Goal: Task Accomplishment & Management: Manage account settings

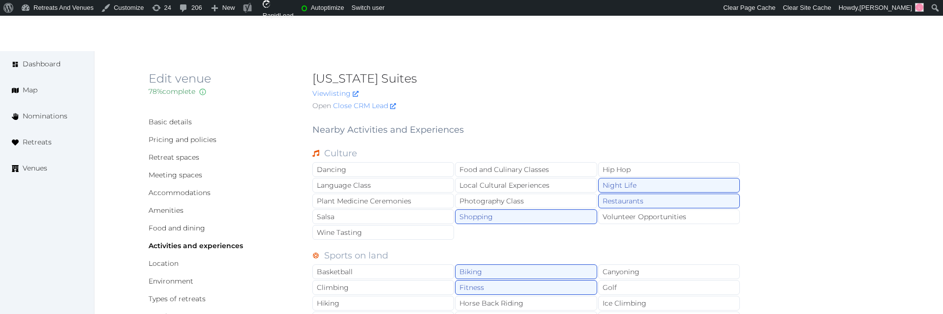
scroll to position [682, 0]
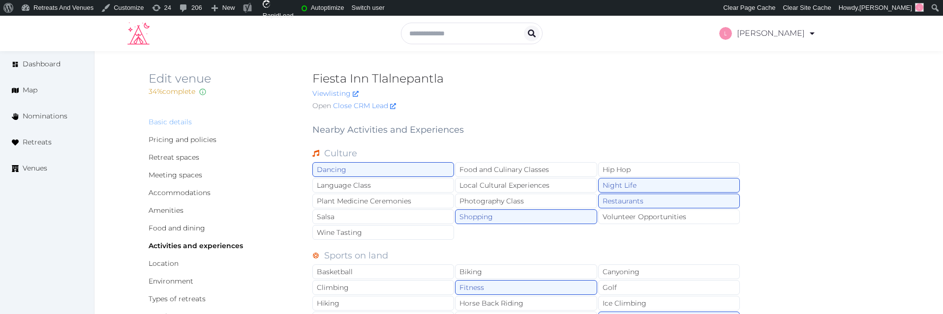
click at [170, 121] on link "Basic details" at bounding box center [170, 122] width 43 height 9
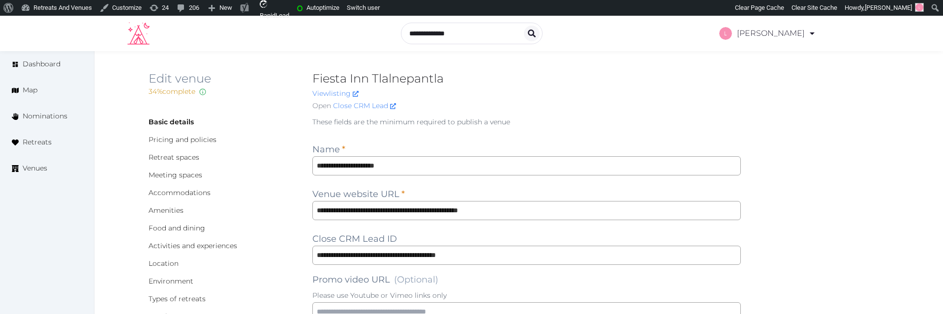
scroll to position [1256, 0]
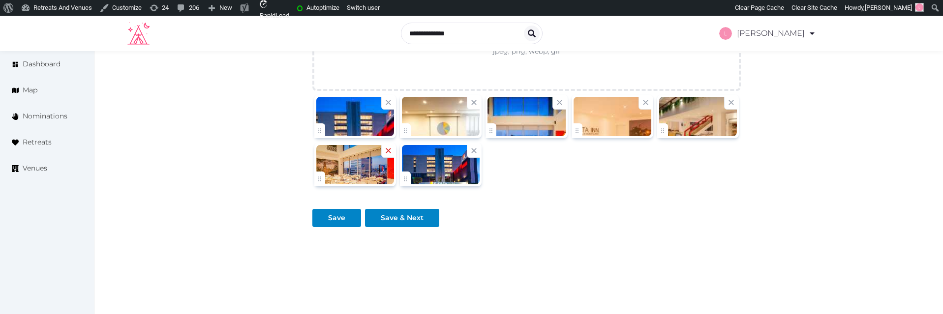
click at [389, 152] on icon at bounding box center [388, 150] width 9 height 9
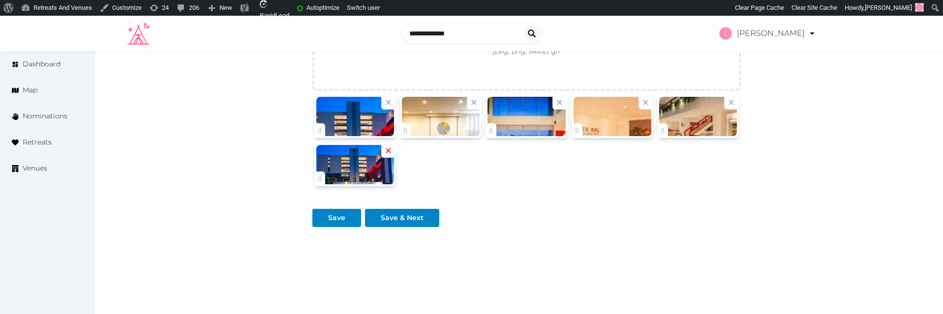
click at [387, 152] on icon at bounding box center [388, 151] width 5 height 5
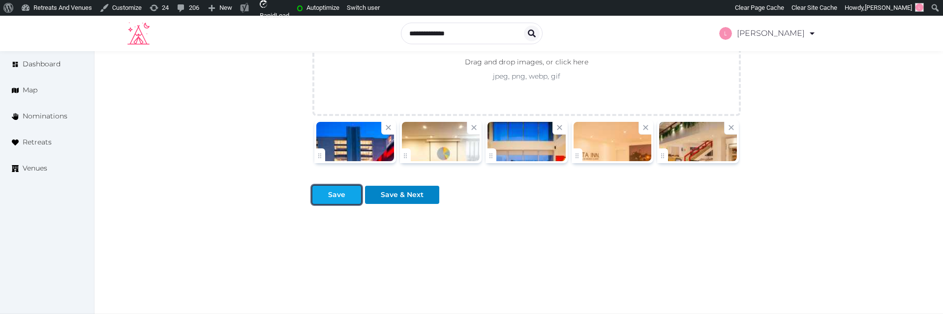
click at [349, 193] on div at bounding box center [353, 195] width 12 height 10
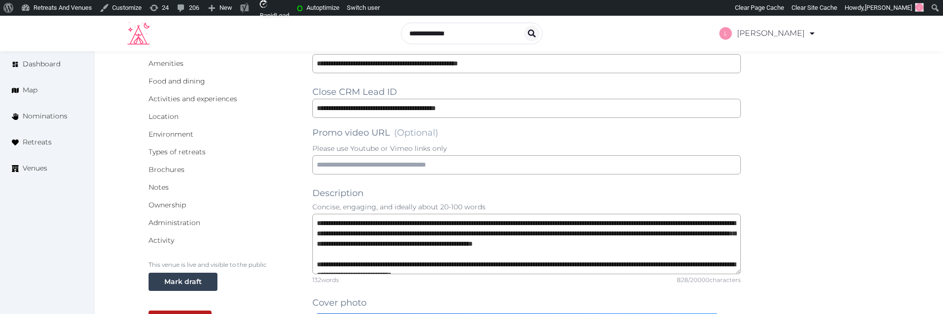
scroll to position [0, 0]
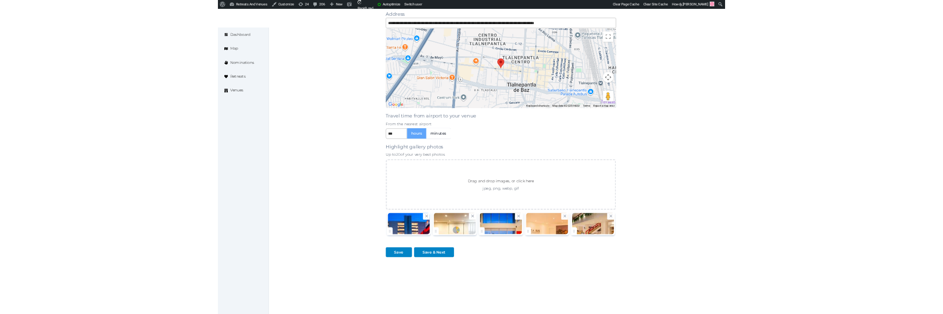
scroll to position [960, 0]
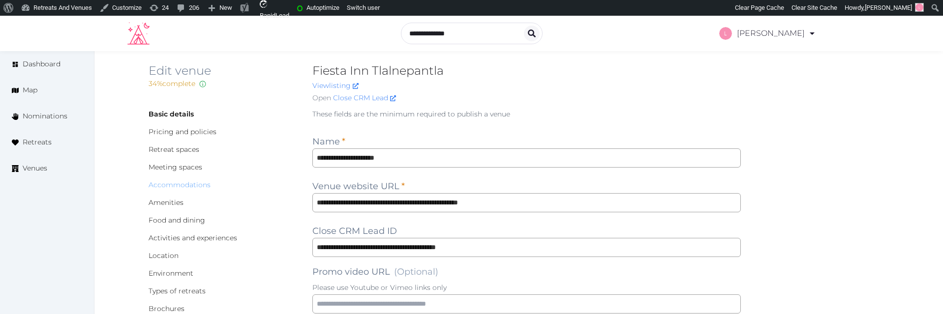
scroll to position [0, 0]
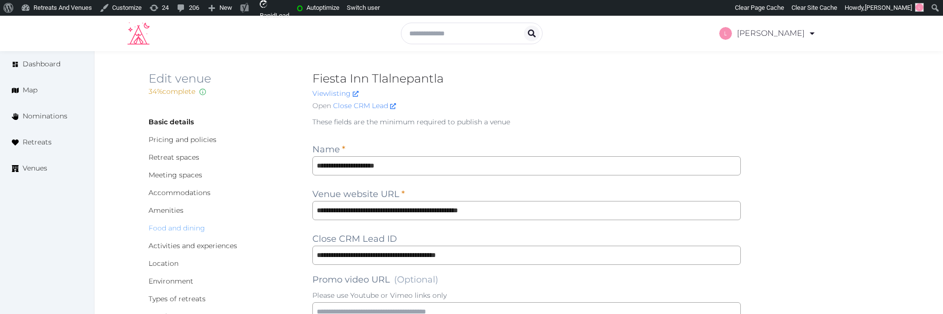
click at [169, 228] on link "Food and dining" at bounding box center [177, 228] width 57 height 9
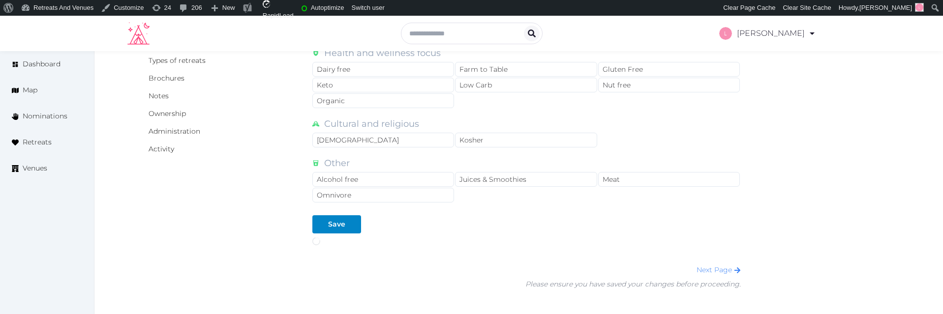
scroll to position [380, 0]
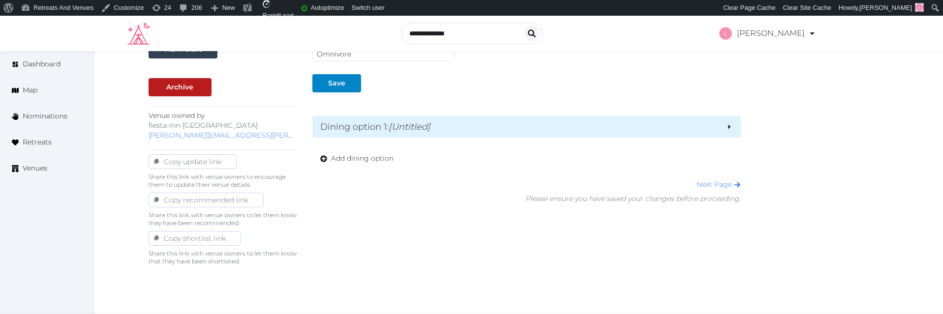
click at [488, 130] on h2 "Dining option 1 : [Untitled]" at bounding box center [519, 127] width 398 height 14
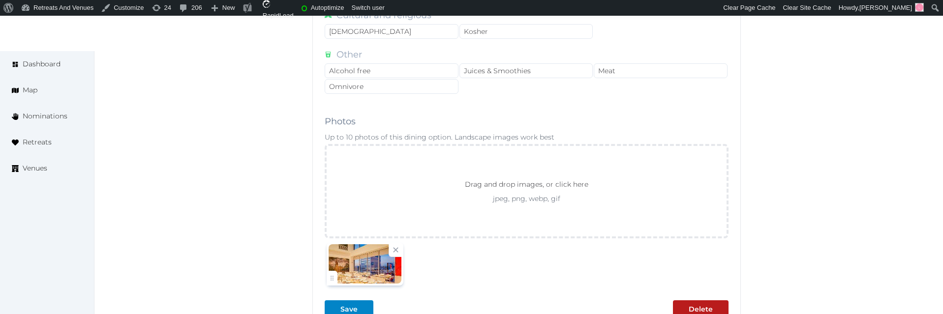
scroll to position [936, 0]
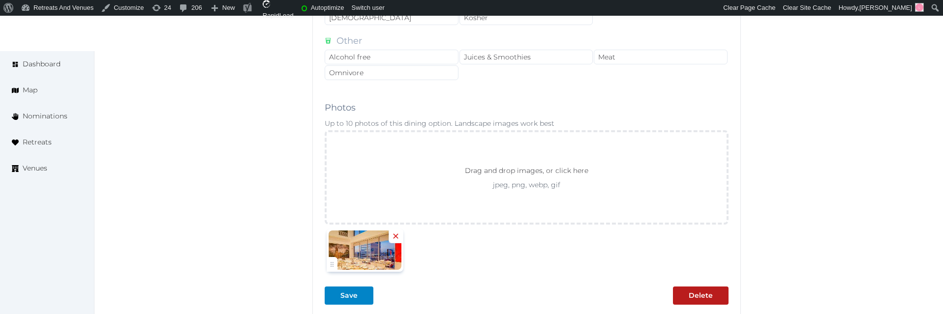
click at [397, 236] on icon at bounding box center [395, 236] width 9 height 9
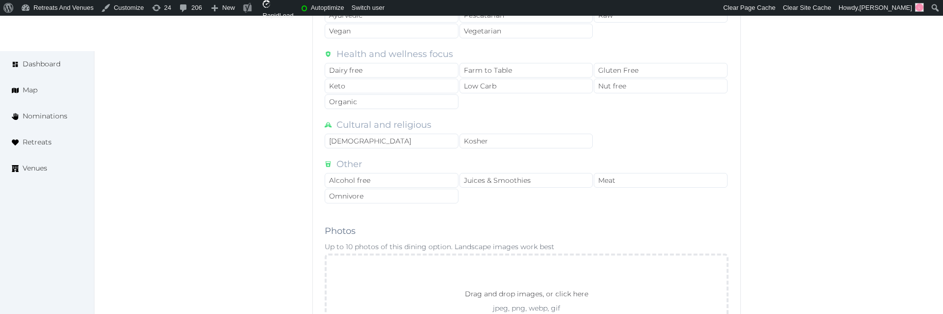
scroll to position [951, 0]
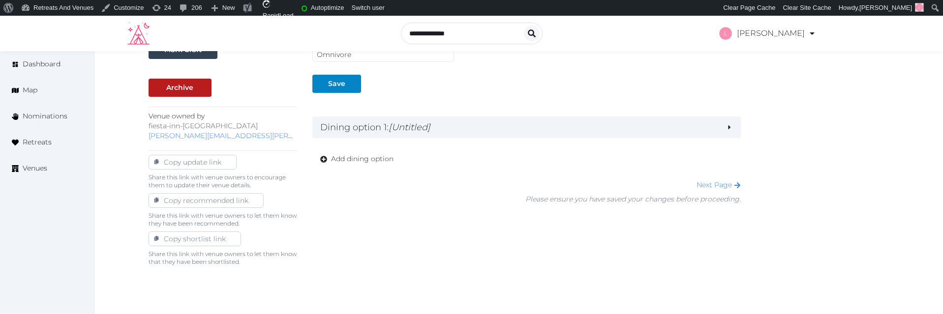
scroll to position [380, 0]
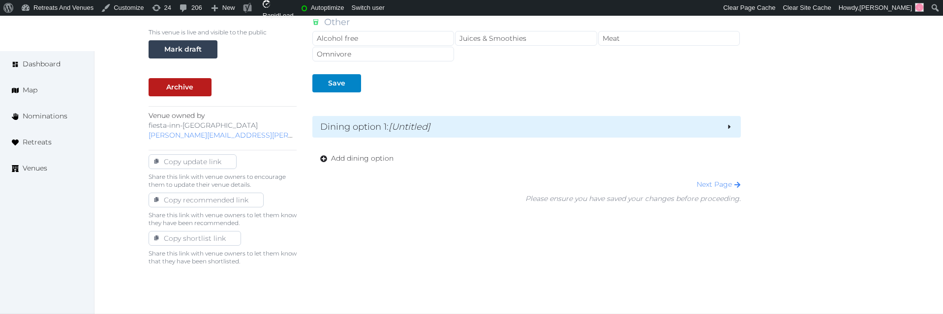
click at [484, 126] on h2 "Dining option 1 : [Untitled]" at bounding box center [519, 127] width 398 height 14
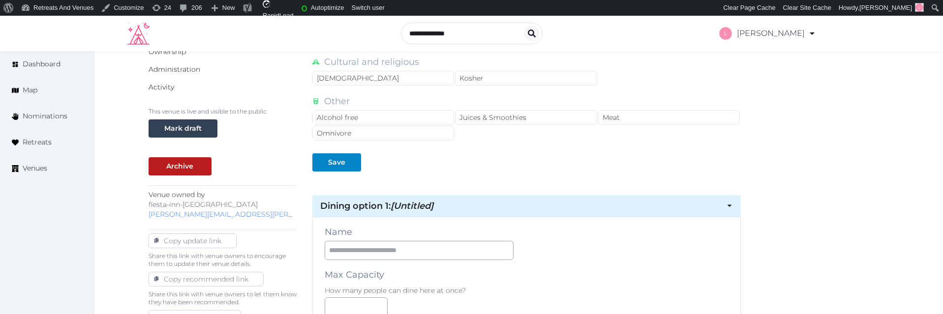
scroll to position [300, 0]
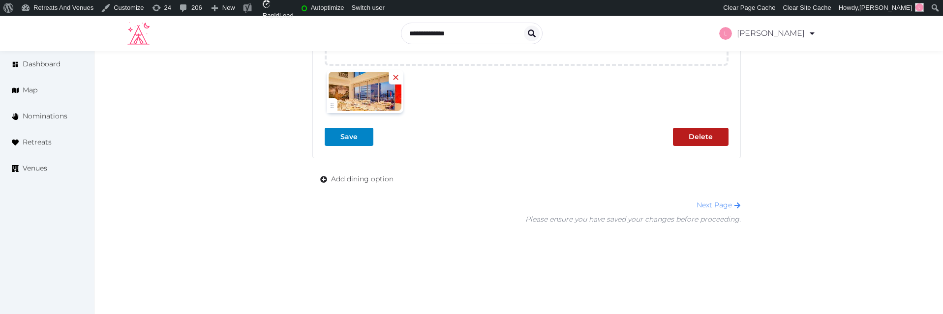
click at [397, 80] on icon at bounding box center [395, 77] width 9 height 9
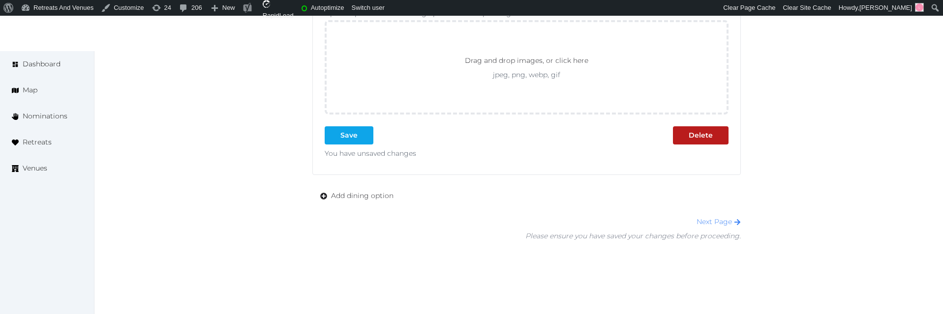
scroll to position [1084, 0]
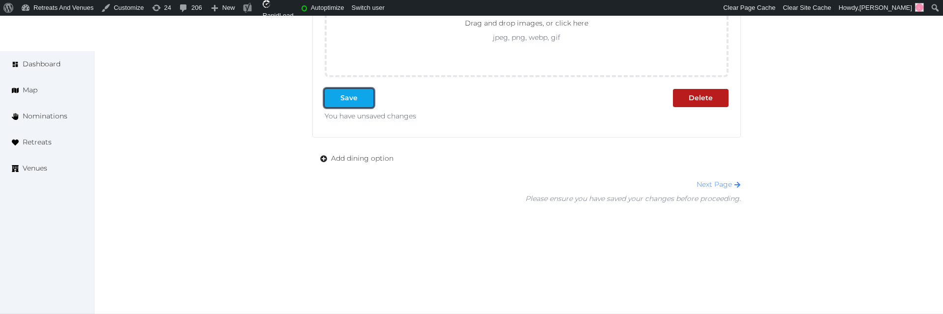
click at [350, 94] on div "Save" at bounding box center [348, 98] width 17 height 10
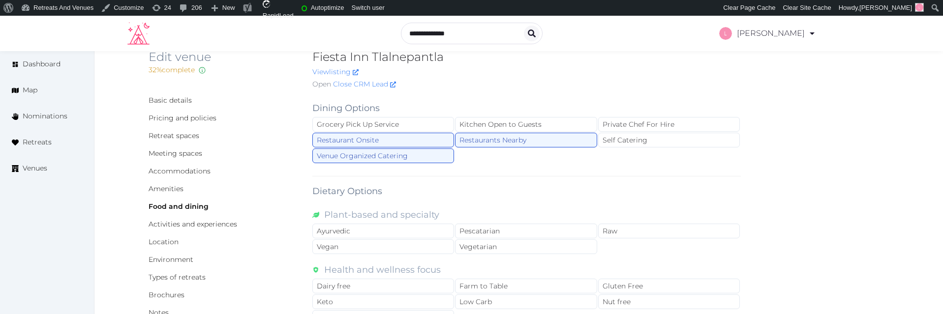
scroll to position [0, 0]
